Goal: Download file/media

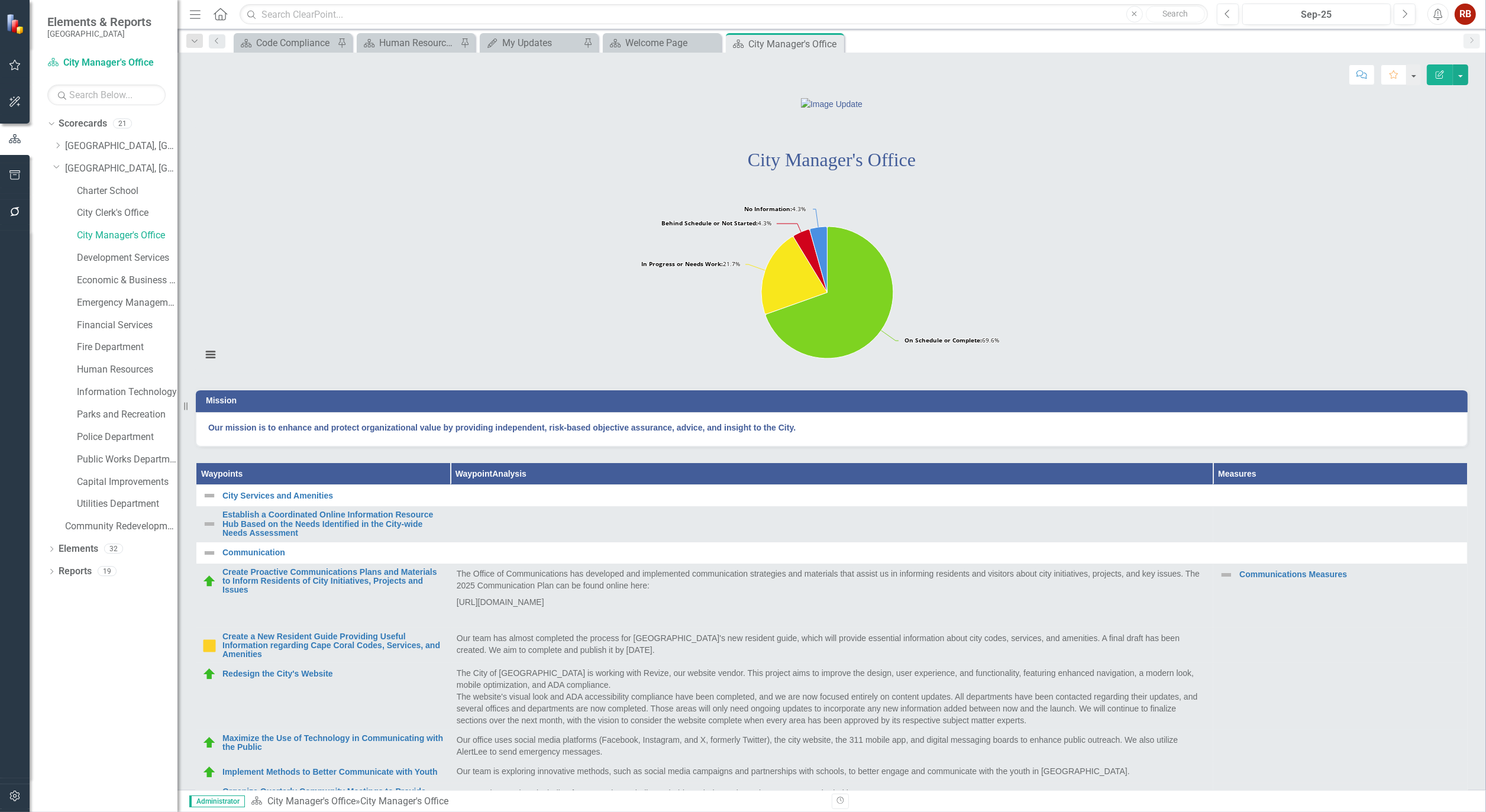
scroll to position [486, 0]
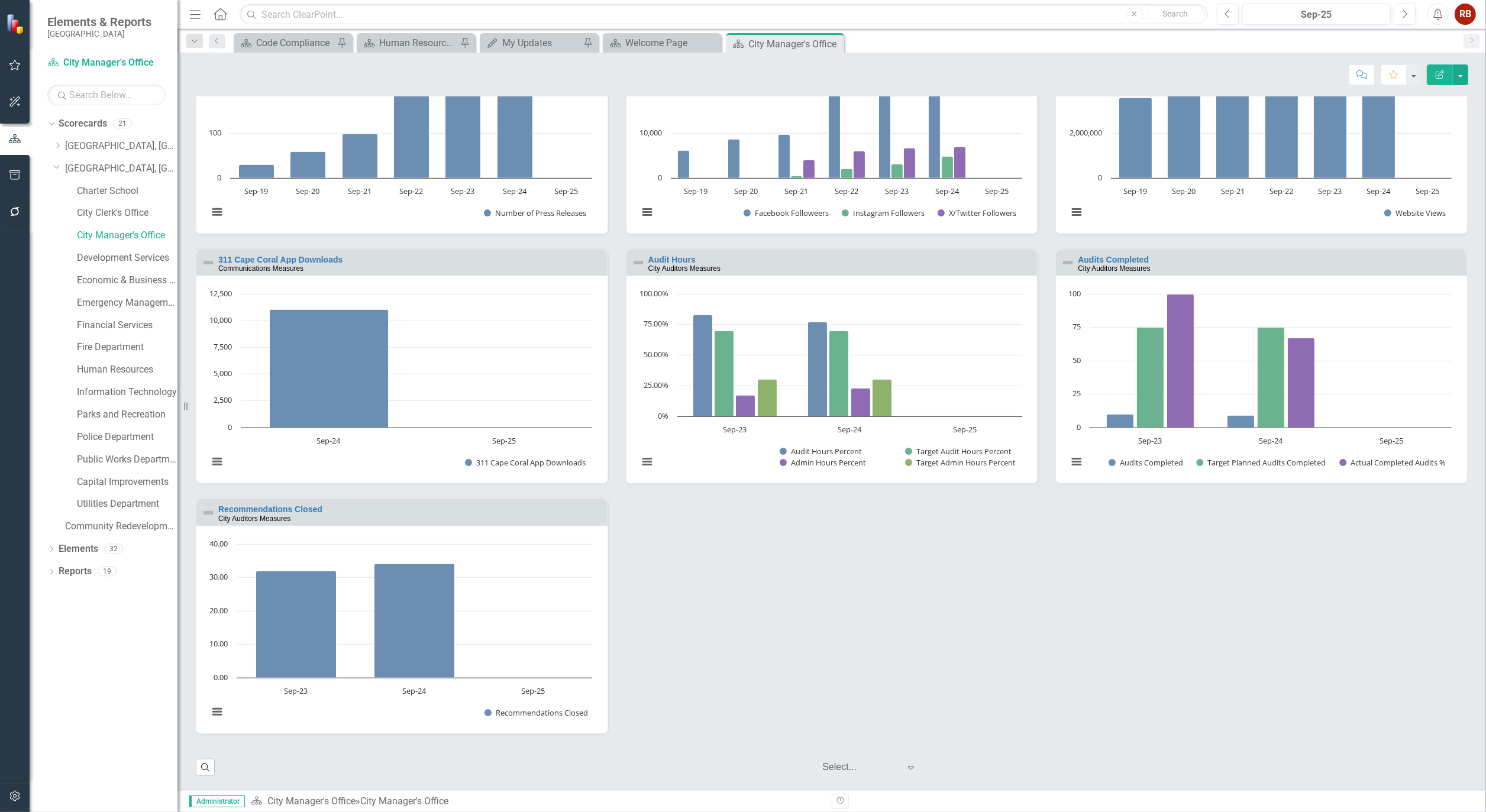
click at [16, 207] on icon "button" at bounding box center [14, 212] width 12 height 10
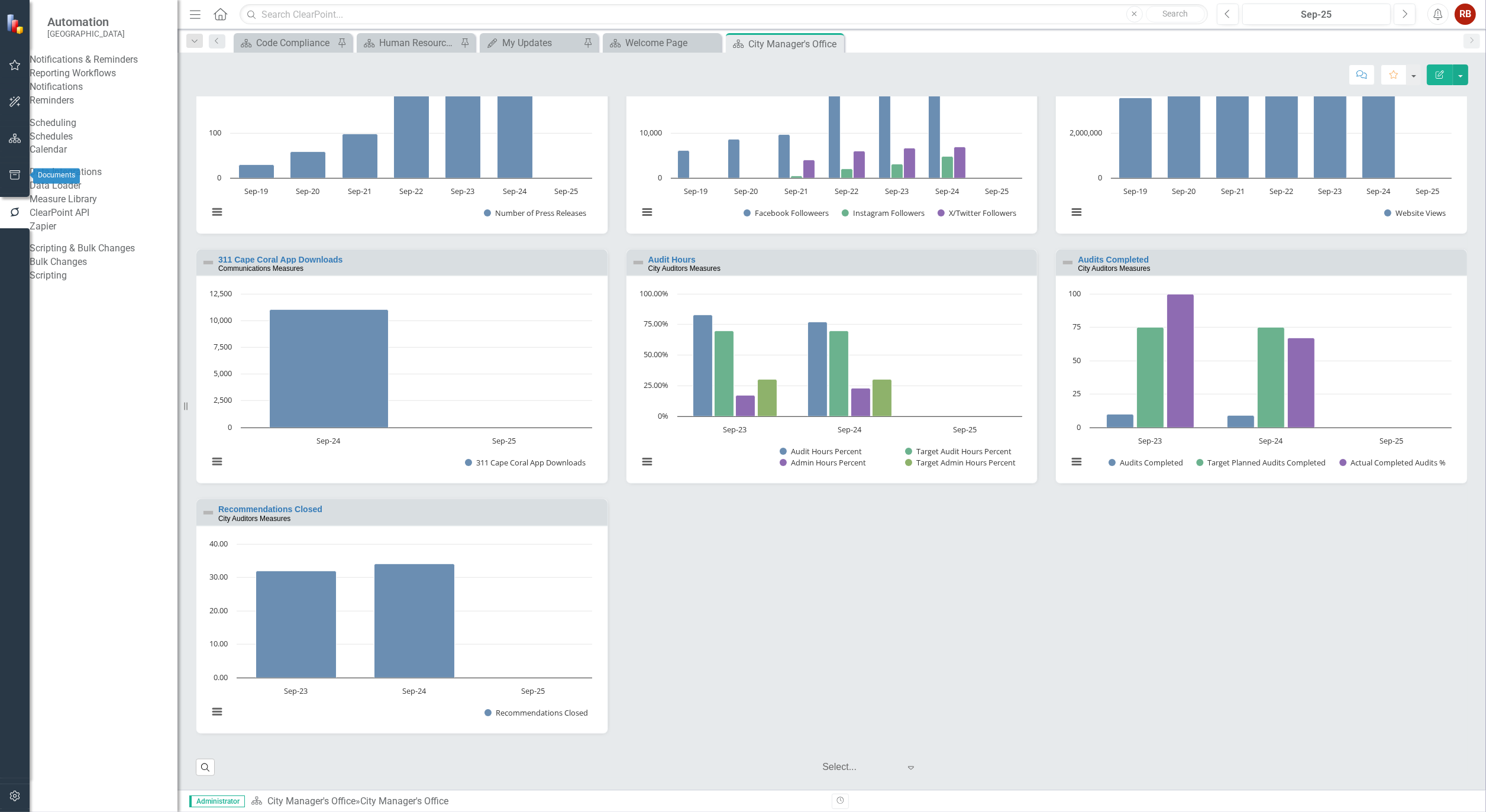
click at [14, 175] on icon "button" at bounding box center [14, 175] width 12 height 10
click at [92, 127] on link "Briefing Books" at bounding box center [104, 120] width 148 height 14
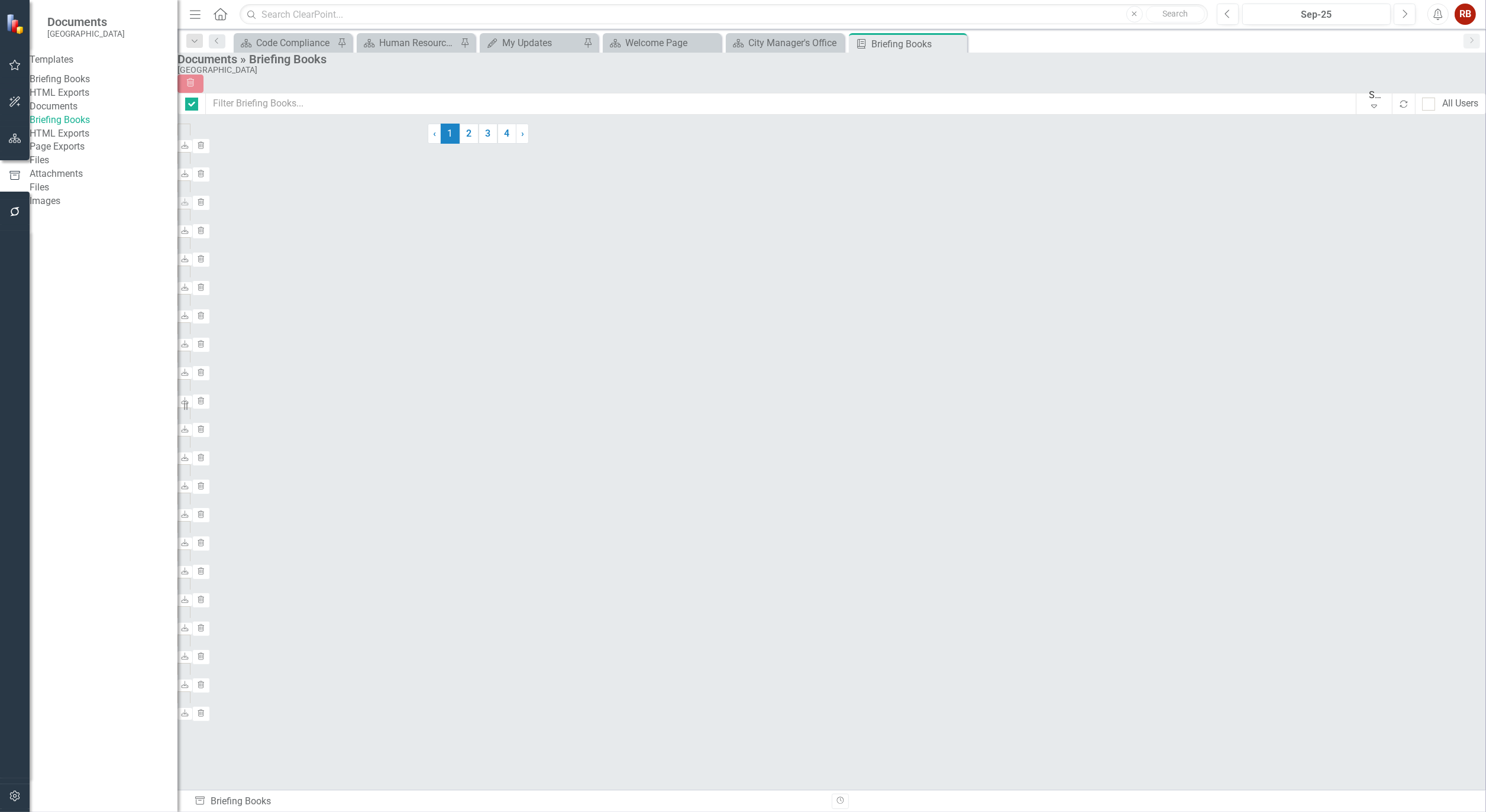
checkbox input "false"
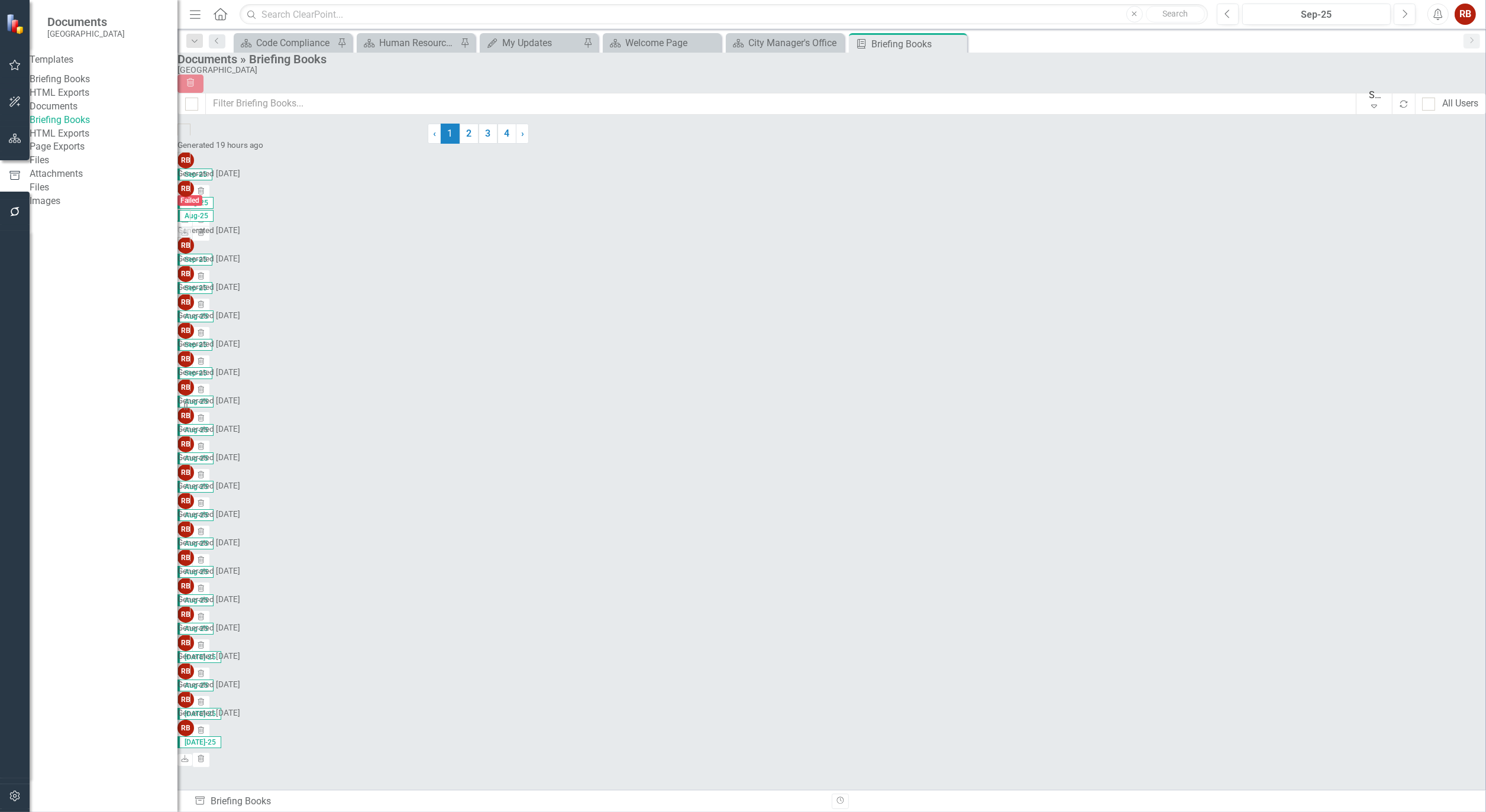
click at [73, 154] on link "Page Exports" at bounding box center [104, 147] width 148 height 14
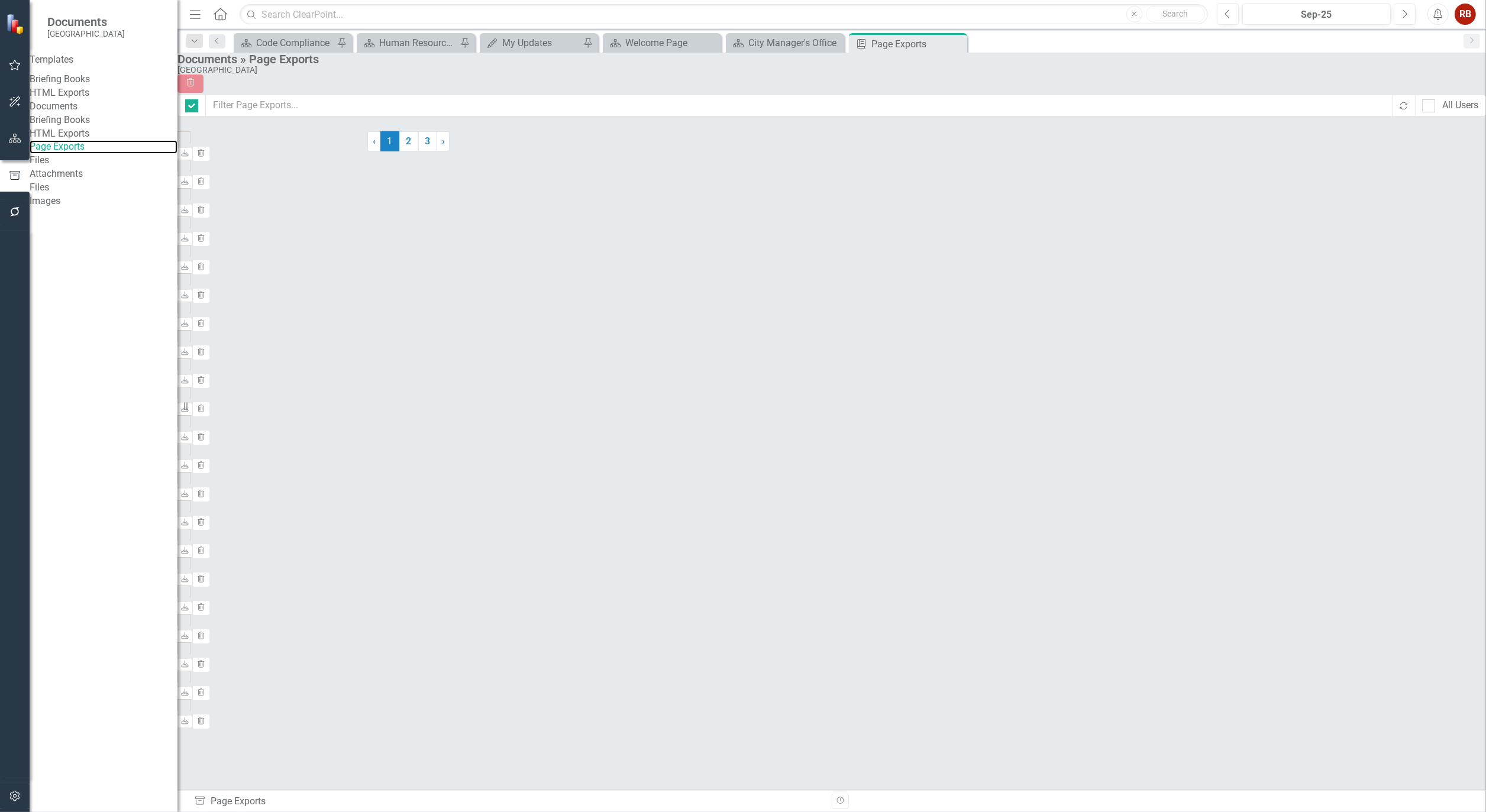
checkbox input "false"
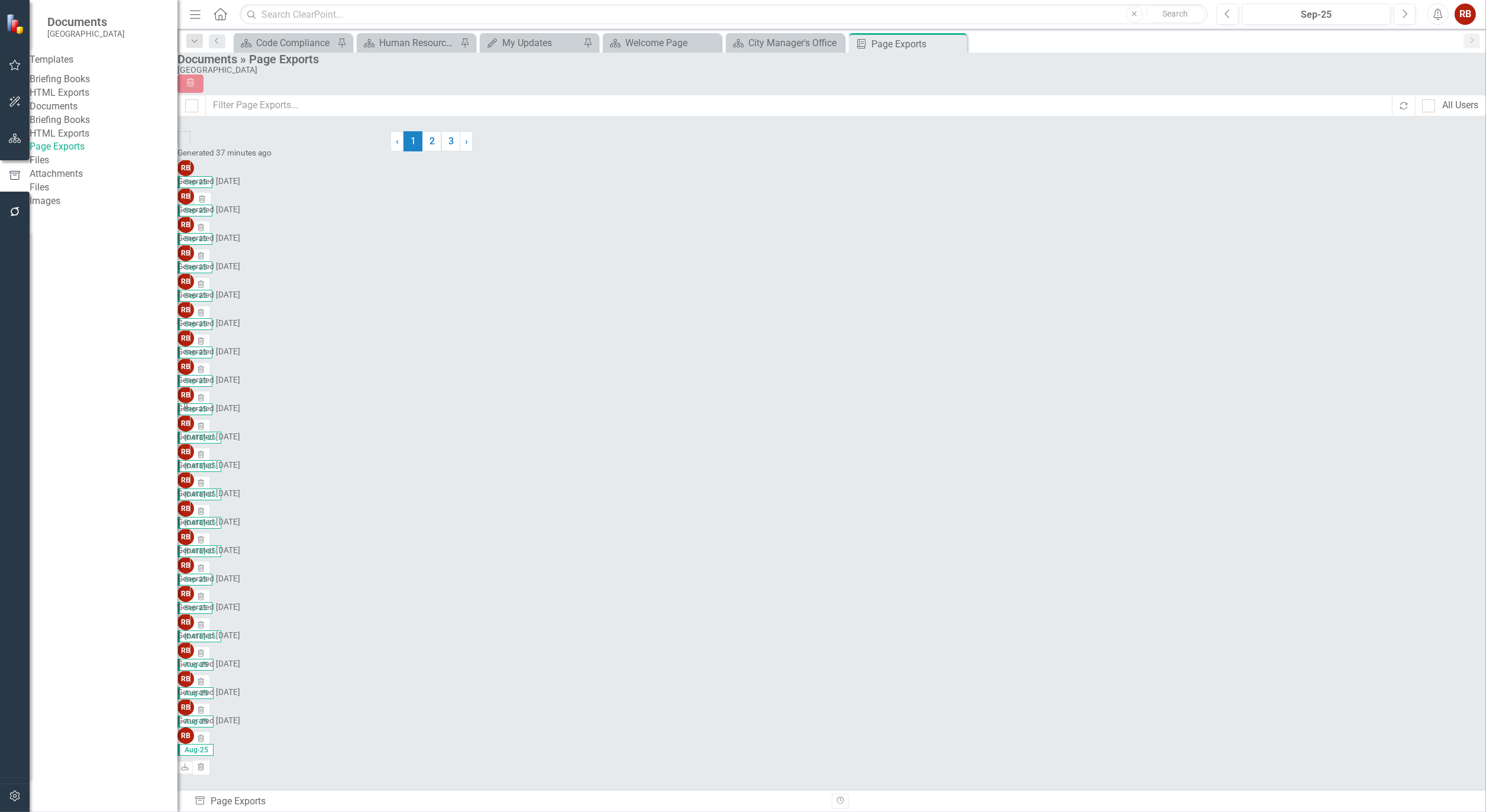
click at [190, 197] on icon "Download" at bounding box center [185, 200] width 9 height 7
click at [14, 135] on icon "button" at bounding box center [14, 139] width 12 height 10
click at [54, 124] on icon "Dropdown" at bounding box center [51, 125] width 8 height 6
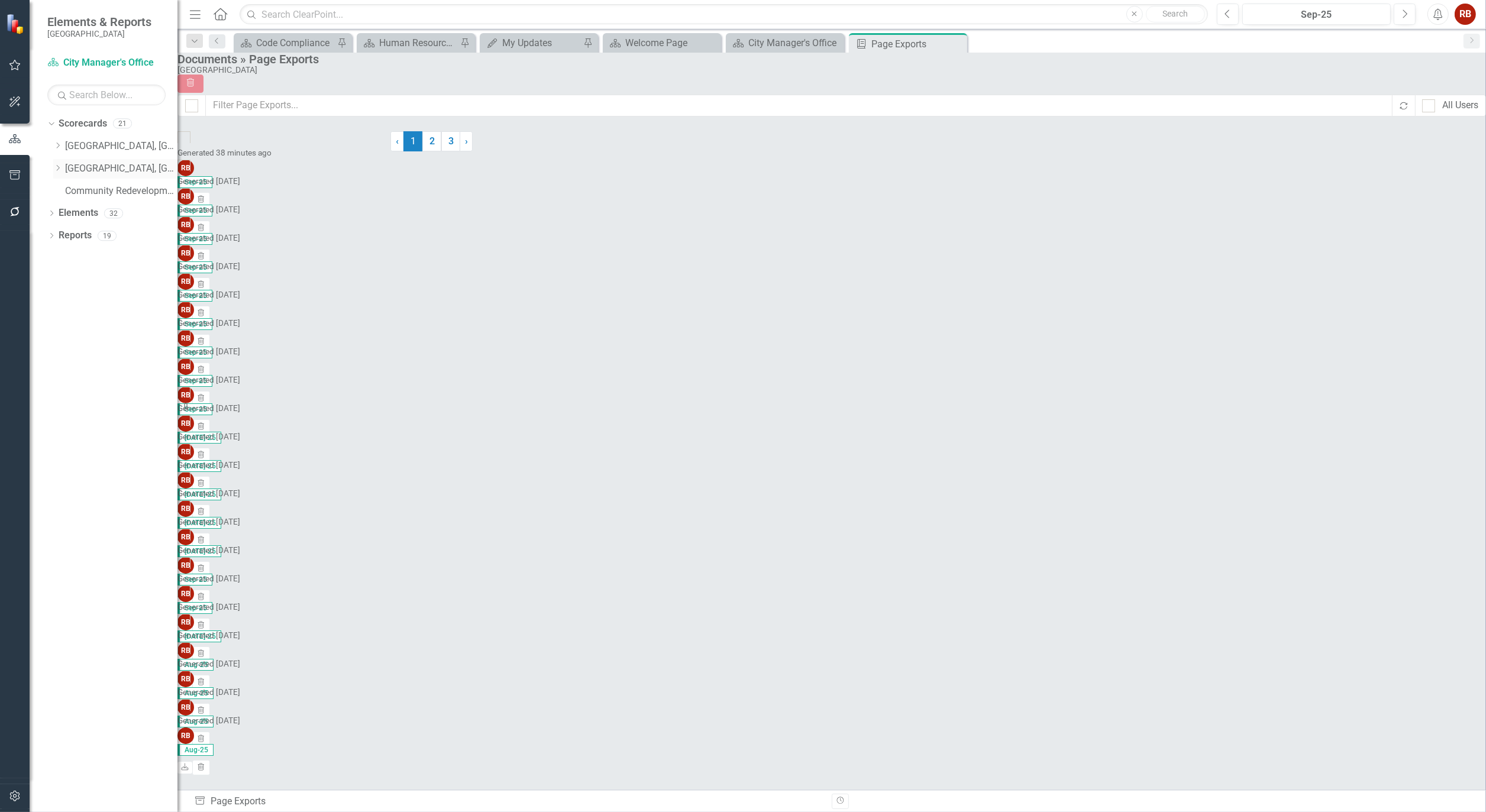
click at [56, 168] on icon "Dropdown" at bounding box center [57, 168] width 9 height 7
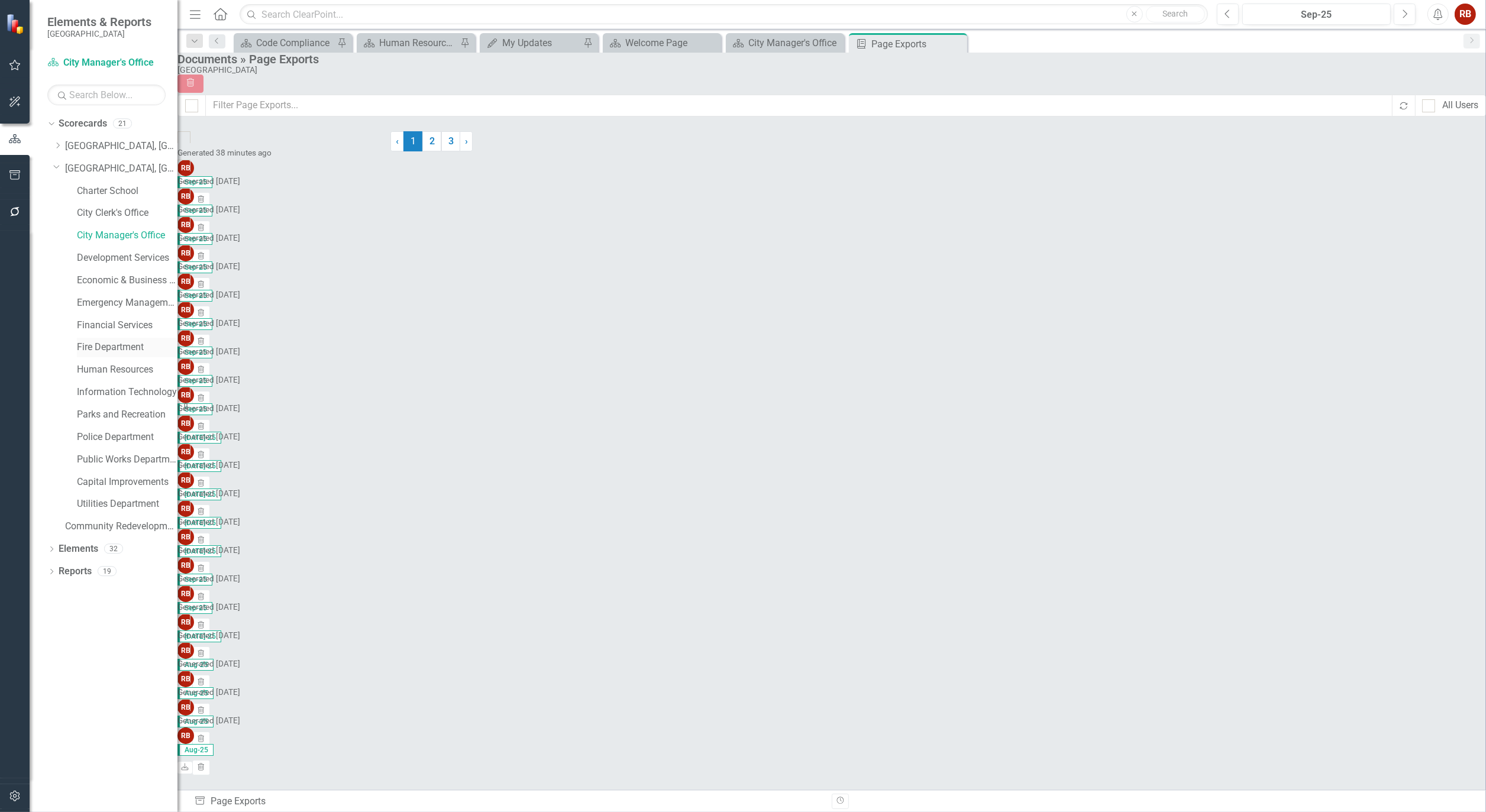
click at [111, 343] on link "Fire Department" at bounding box center [127, 347] width 100 height 14
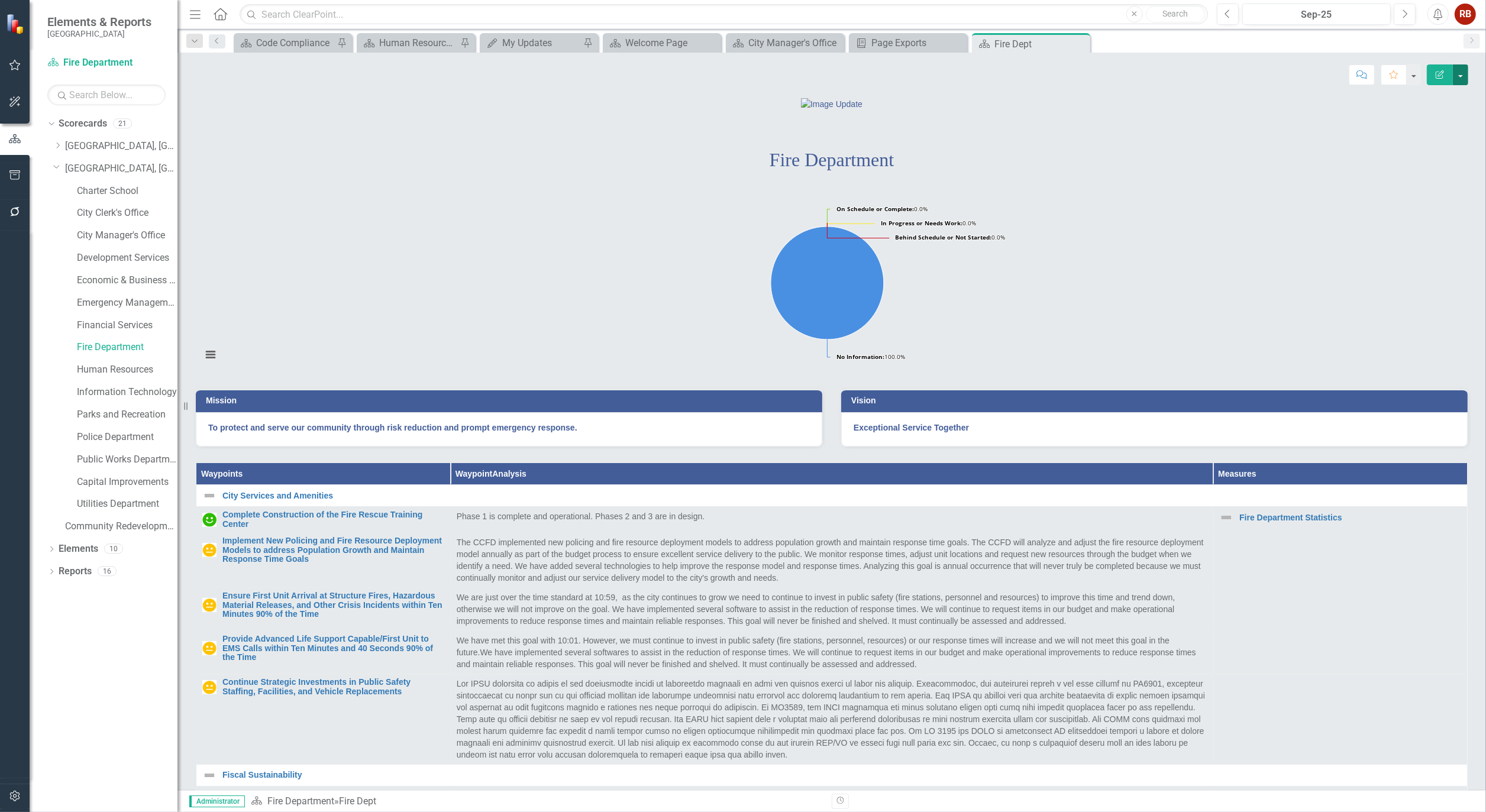
click at [1464, 70] on button "button" at bounding box center [1460, 75] width 15 height 21
click at [1439, 169] on link "PDF Export to PDF" at bounding box center [1419, 165] width 96 height 22
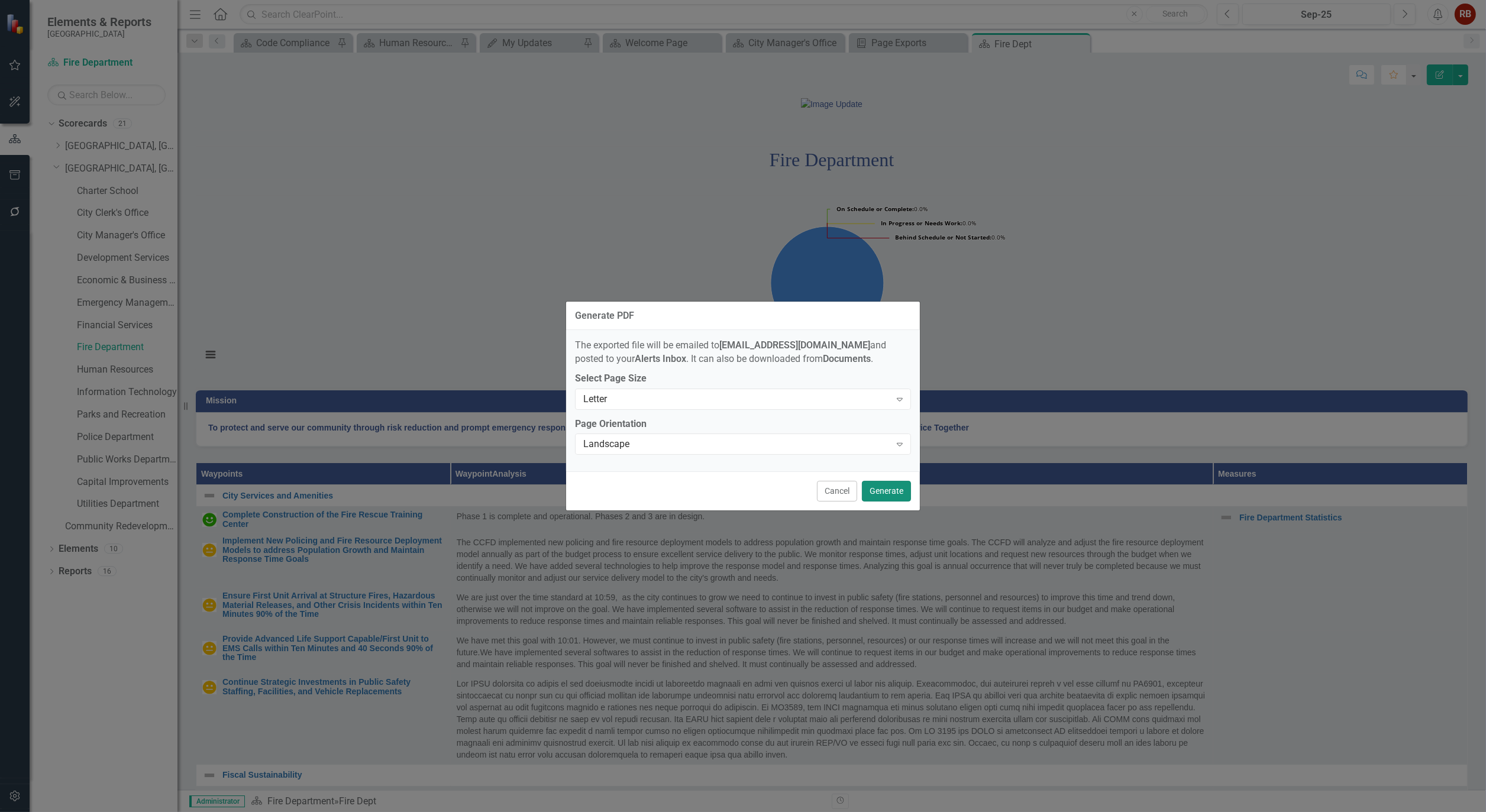
click at [887, 485] on button "Generate" at bounding box center [885, 491] width 49 height 21
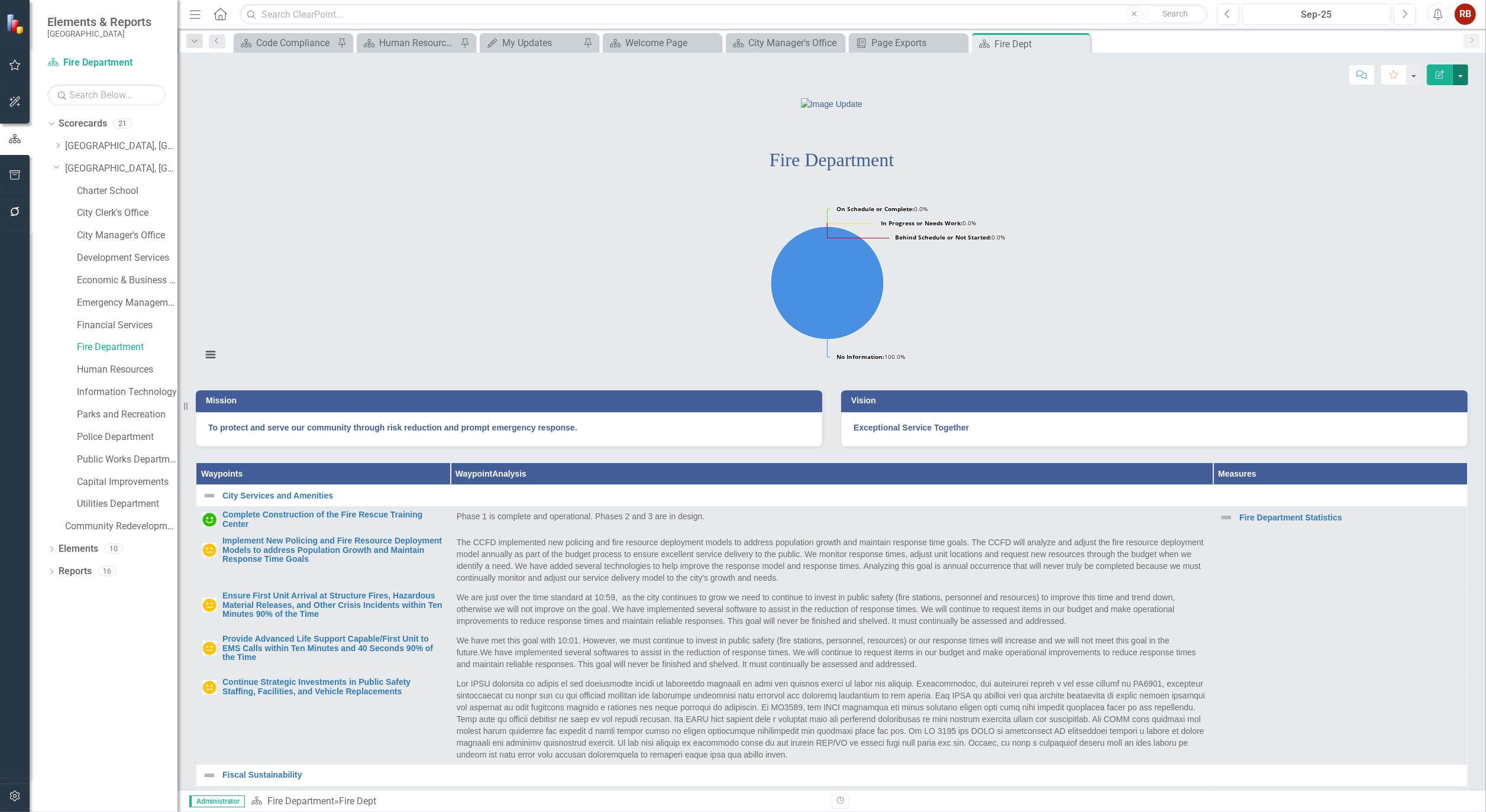
click at [1461, 73] on button "button" at bounding box center [1460, 75] width 15 height 21
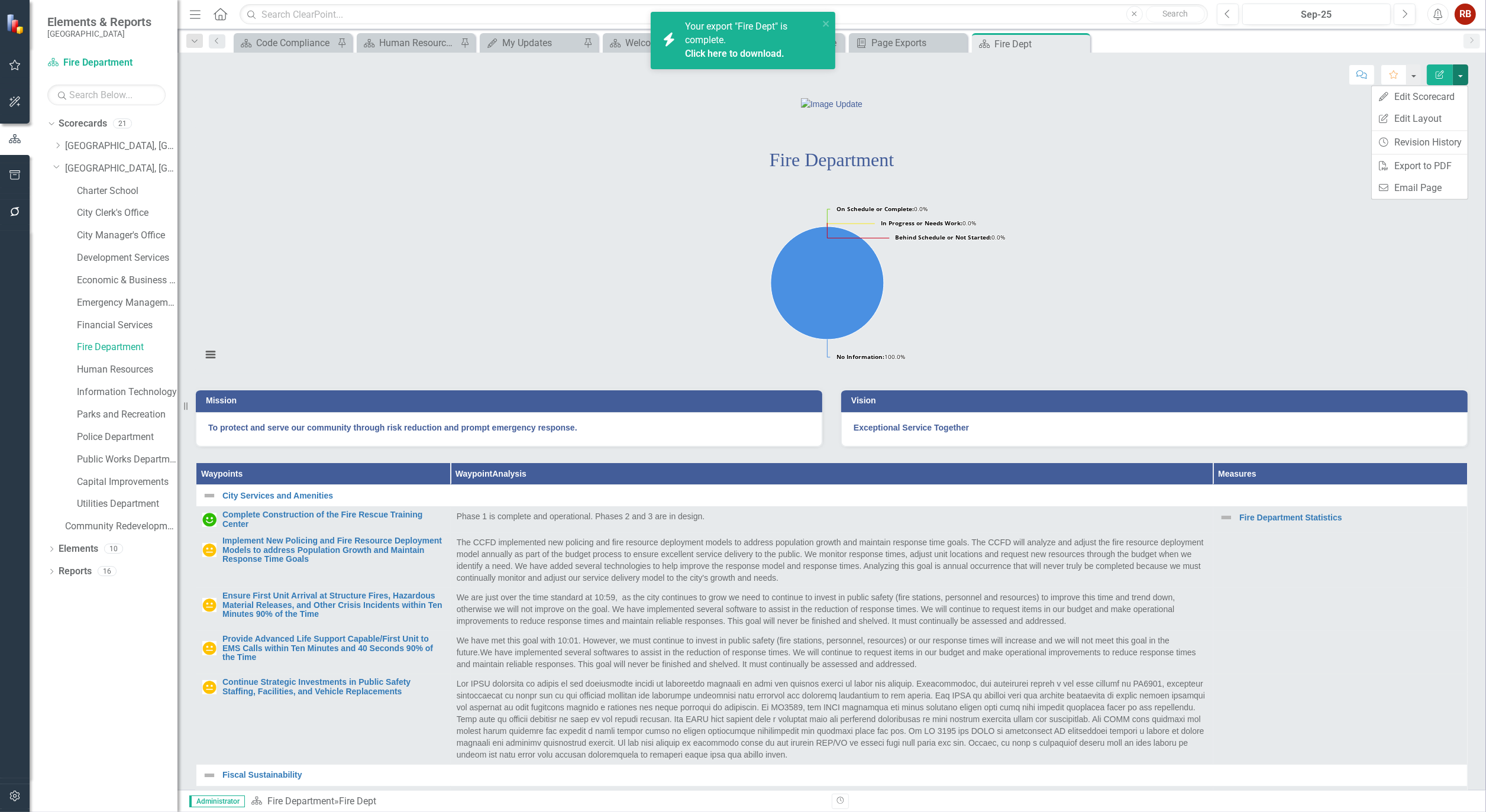
click at [749, 51] on link "Click here to download." at bounding box center [735, 54] width 100 height 11
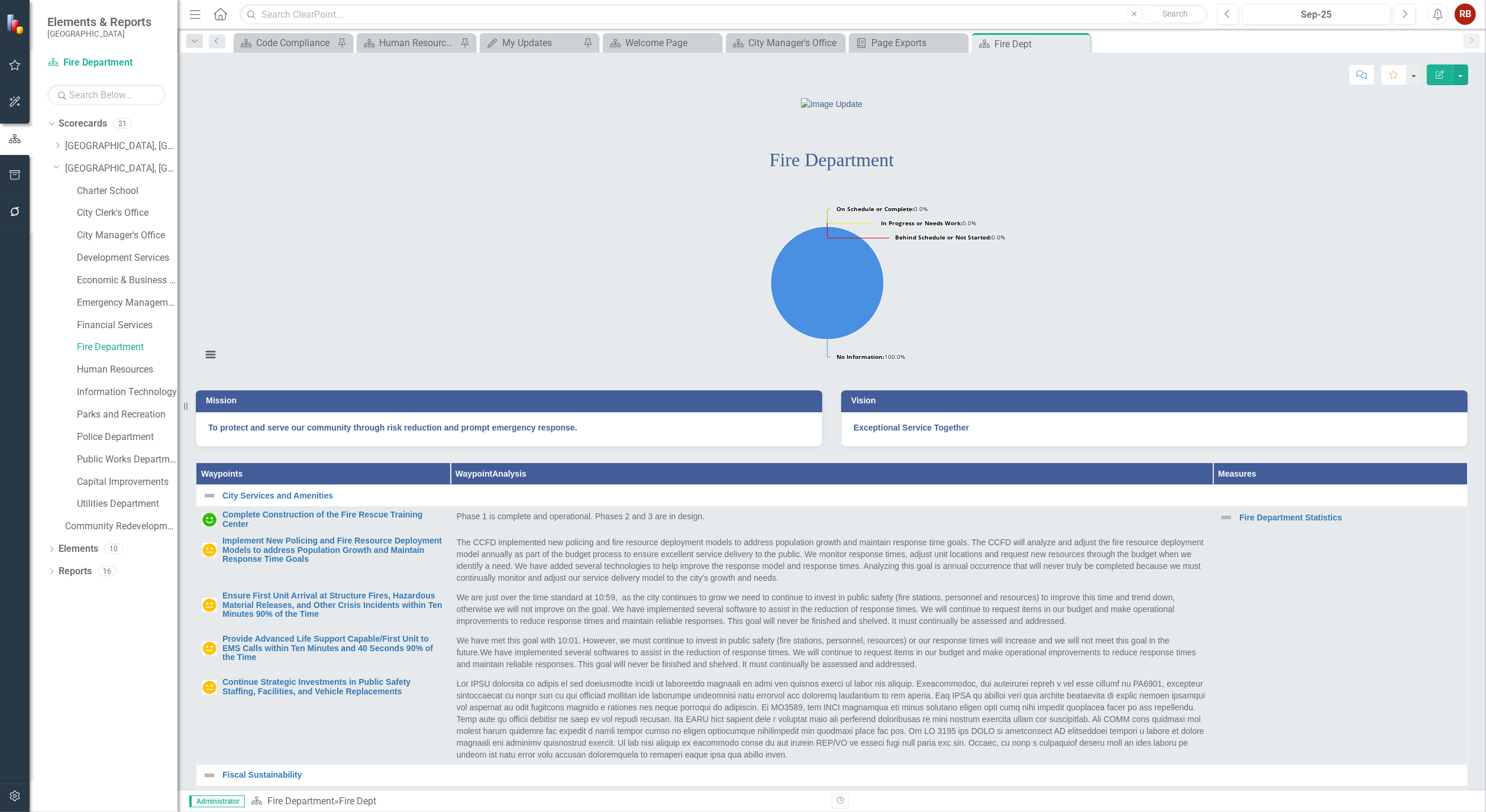
click at [349, 342] on rect "Interactive chart" at bounding box center [827, 284] width 1263 height 177
click at [104, 435] on link "Police Department" at bounding box center [127, 436] width 100 height 14
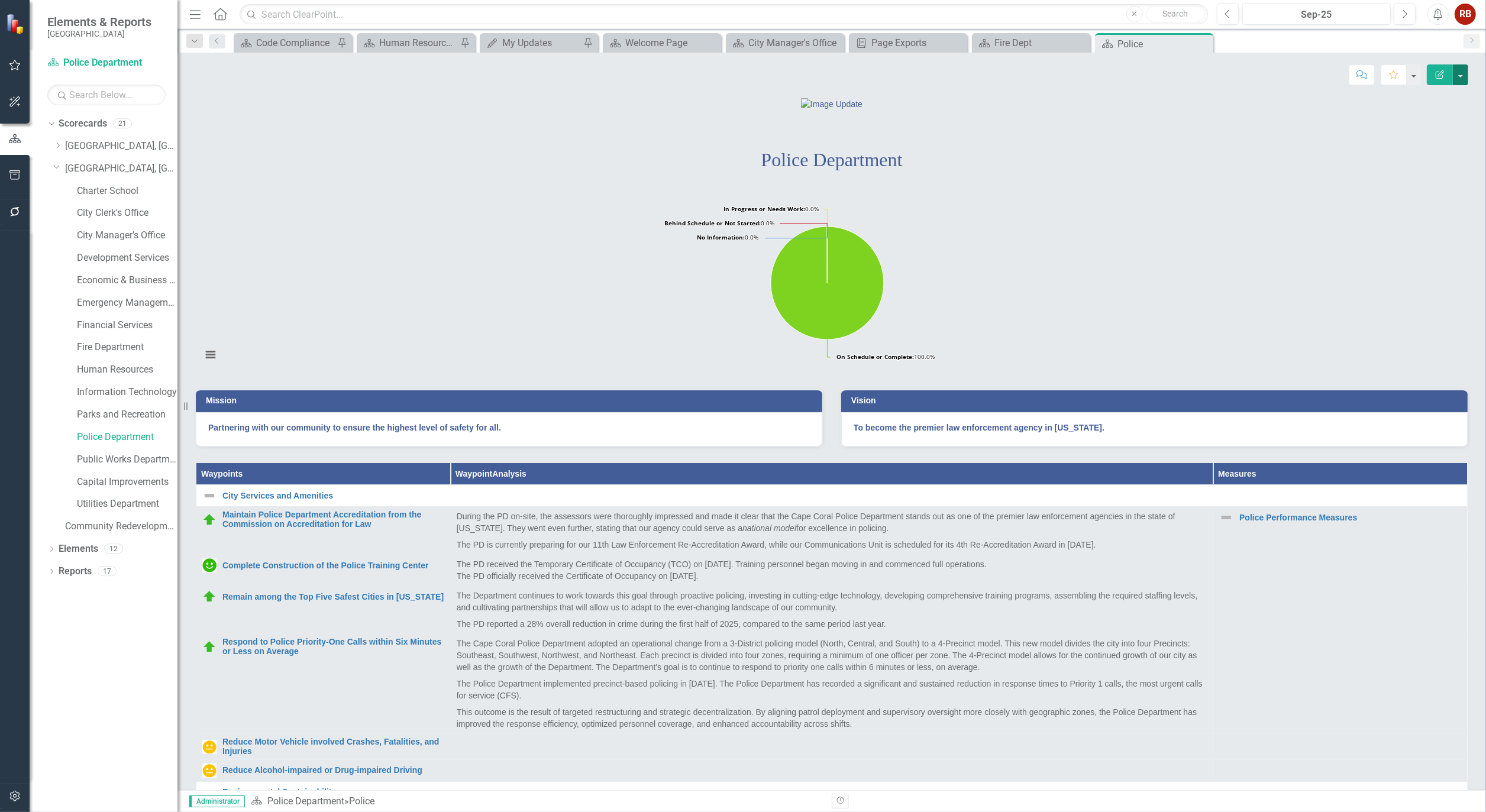
click at [1464, 73] on button "button" at bounding box center [1460, 75] width 15 height 21
click at [1439, 166] on link "PDF Export to PDF" at bounding box center [1419, 165] width 96 height 22
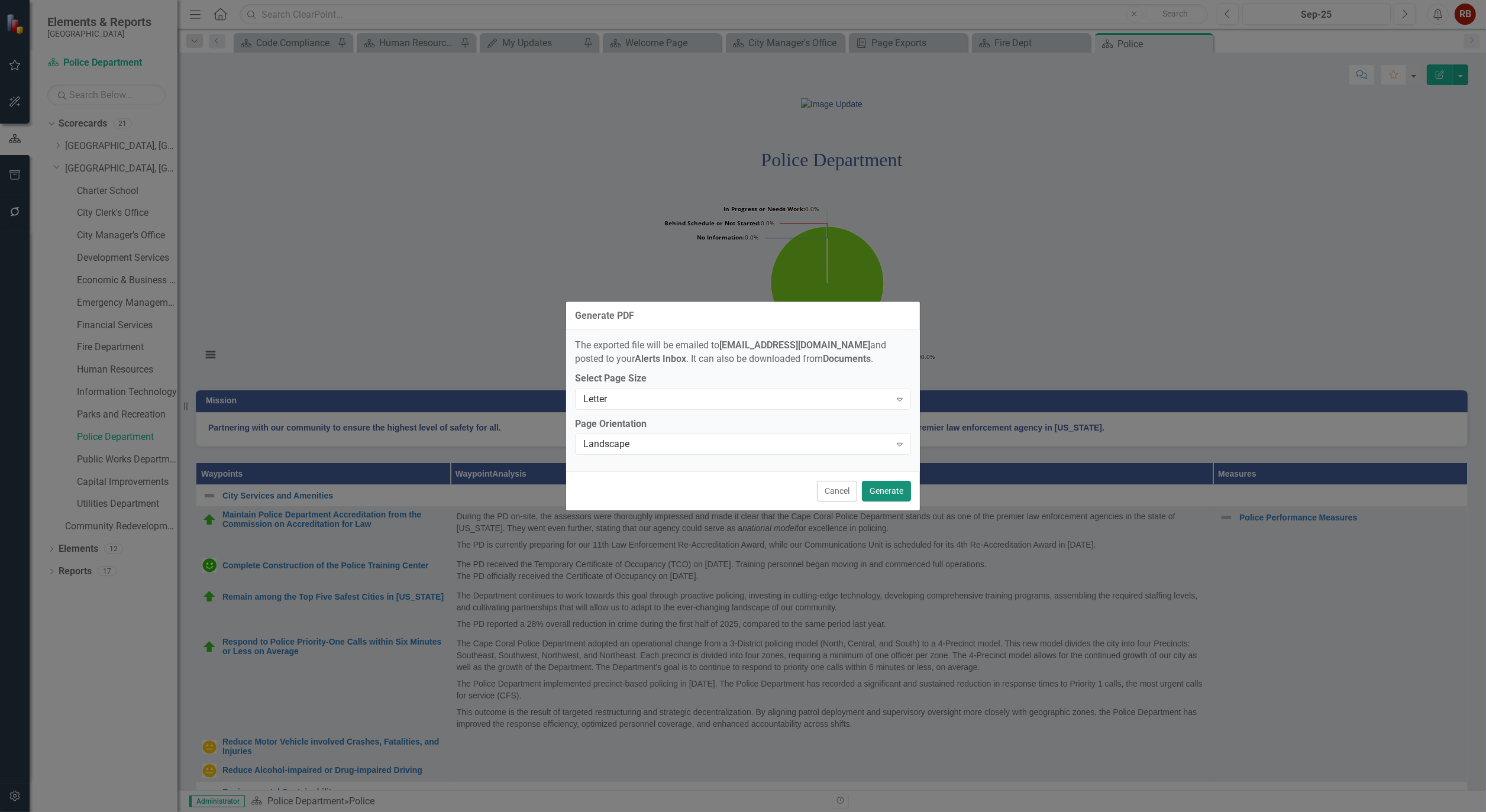
click at [895, 491] on button "Generate" at bounding box center [885, 491] width 49 height 21
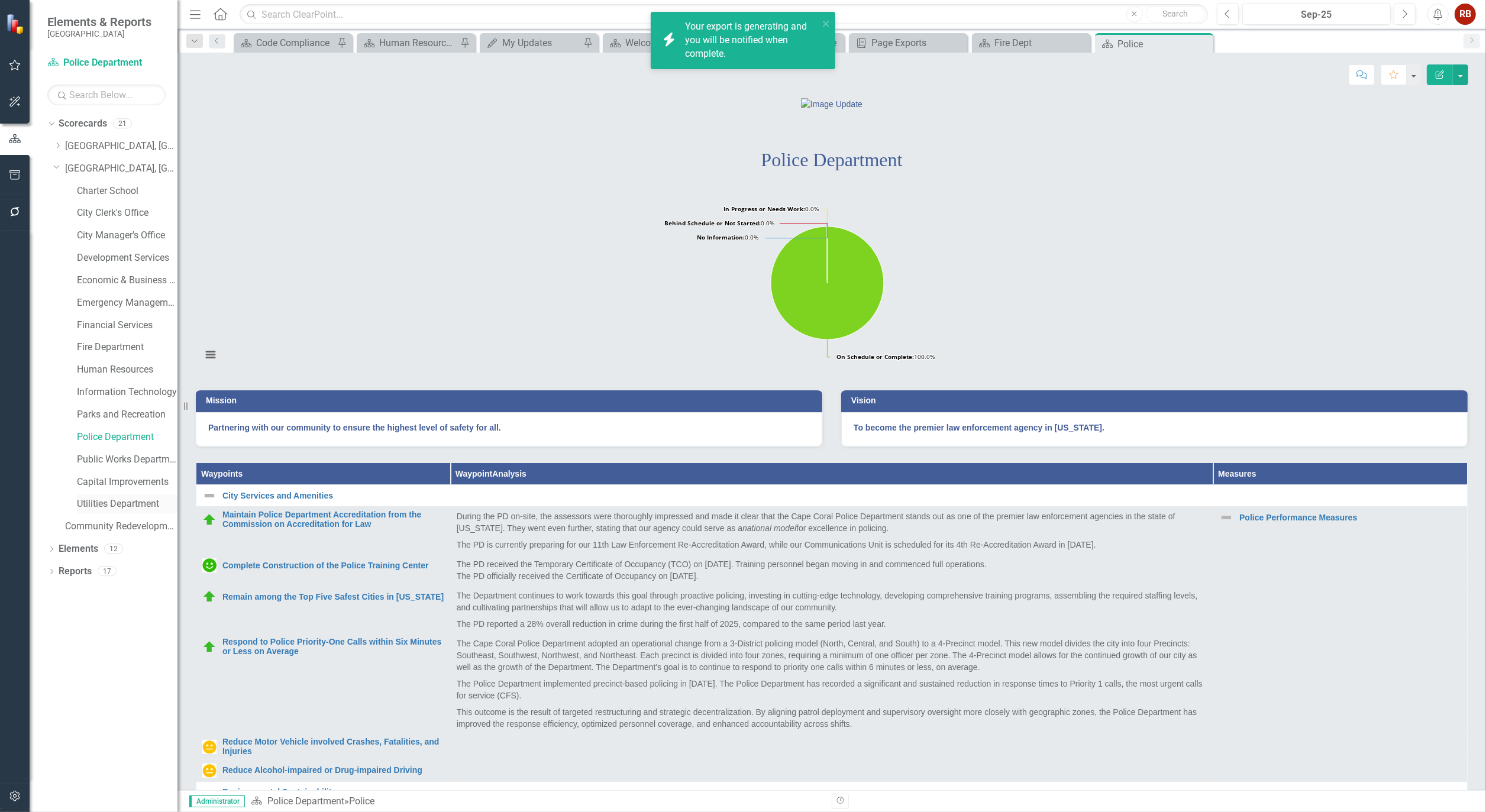
click at [110, 500] on link "Utilities Department" at bounding box center [127, 504] width 100 height 14
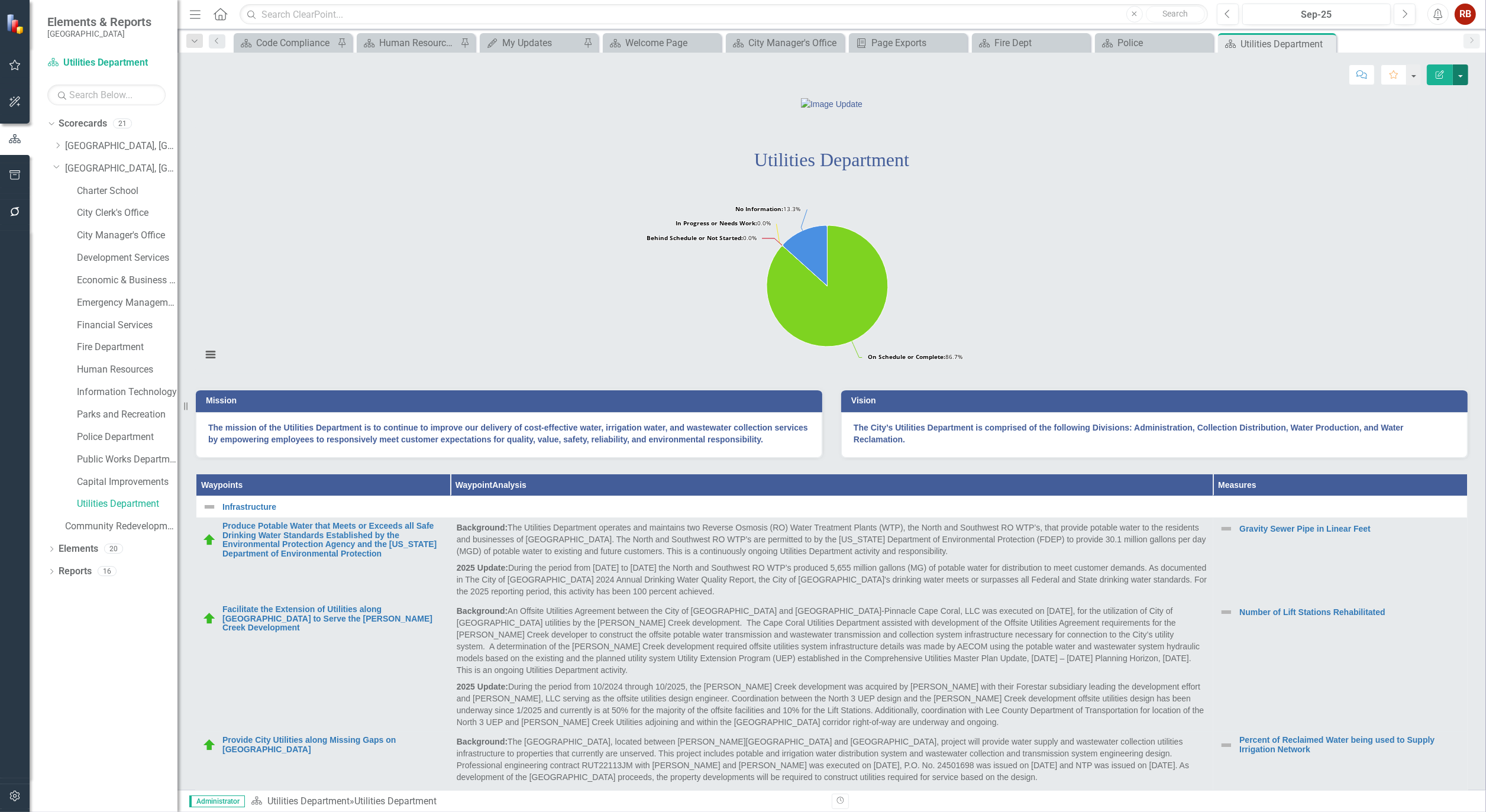
click at [1464, 77] on button "button" at bounding box center [1460, 75] width 15 height 21
click at [1439, 168] on link "PDF Export to PDF" at bounding box center [1419, 165] width 96 height 22
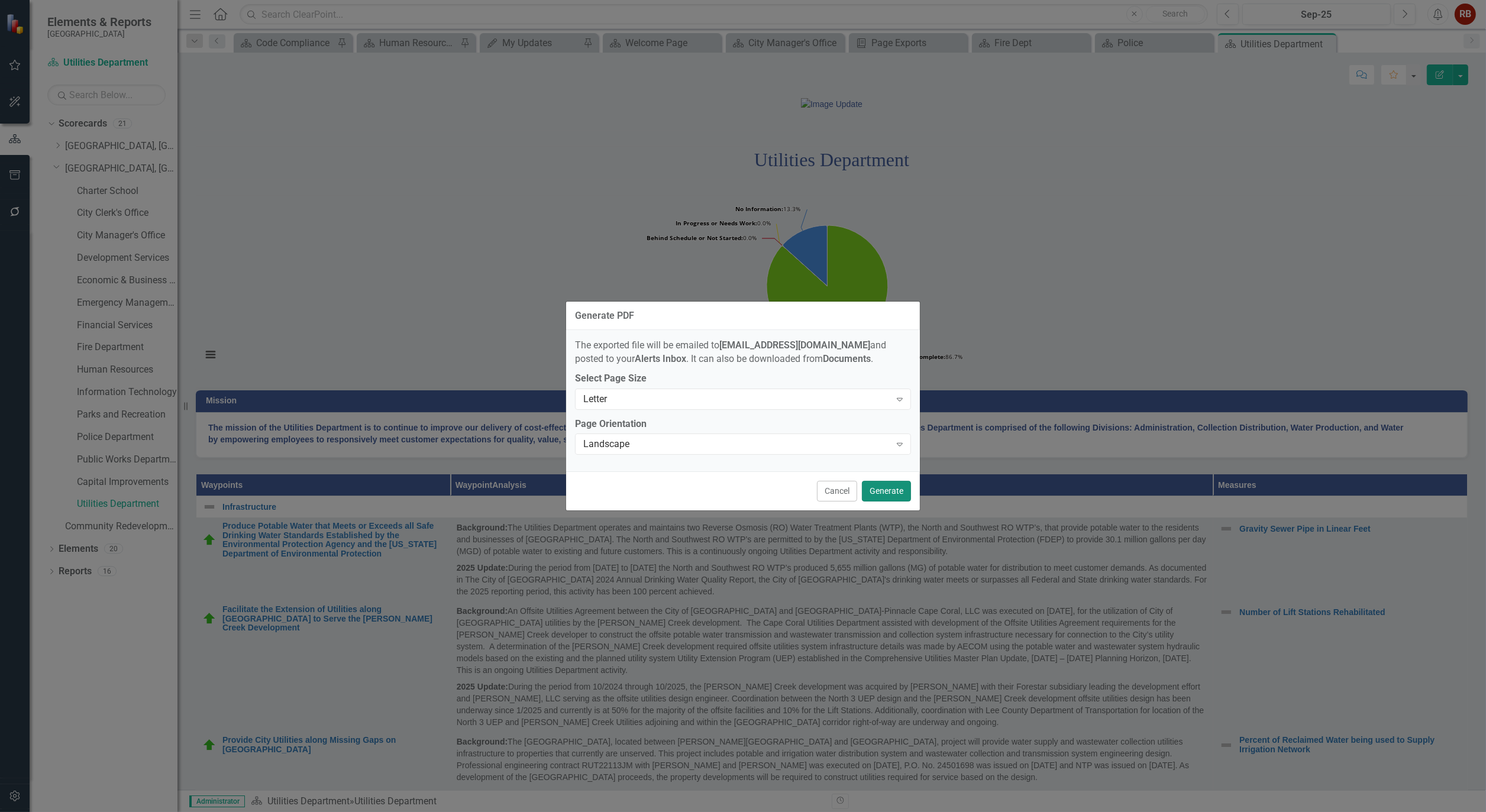
click at [881, 491] on button "Generate" at bounding box center [885, 491] width 49 height 21
